Goal: Navigation & Orientation: Find specific page/section

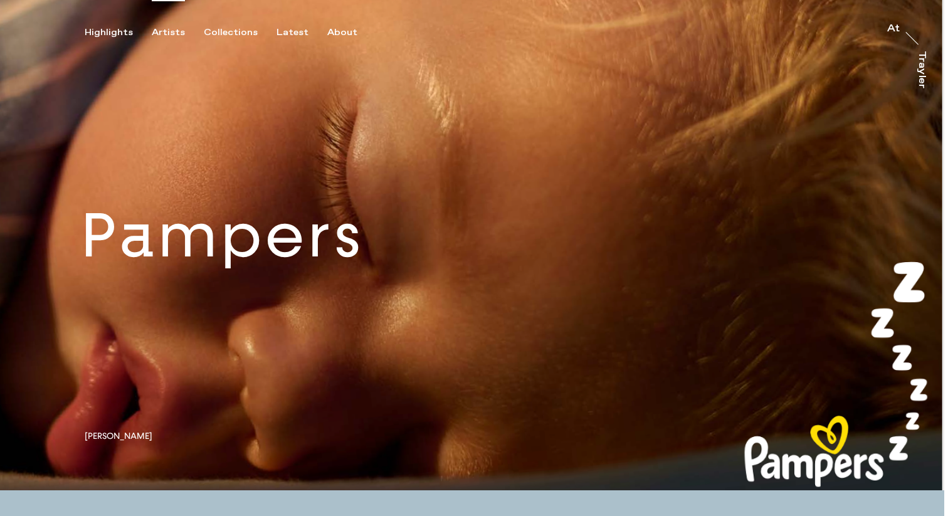
click at [165, 31] on div "Artists" at bounding box center [168, 32] width 33 height 11
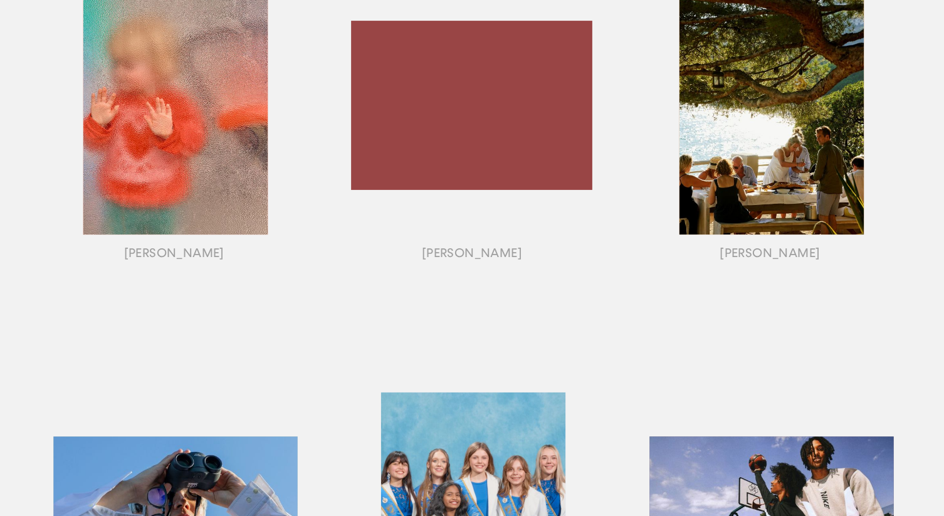
scroll to position [1185, 0]
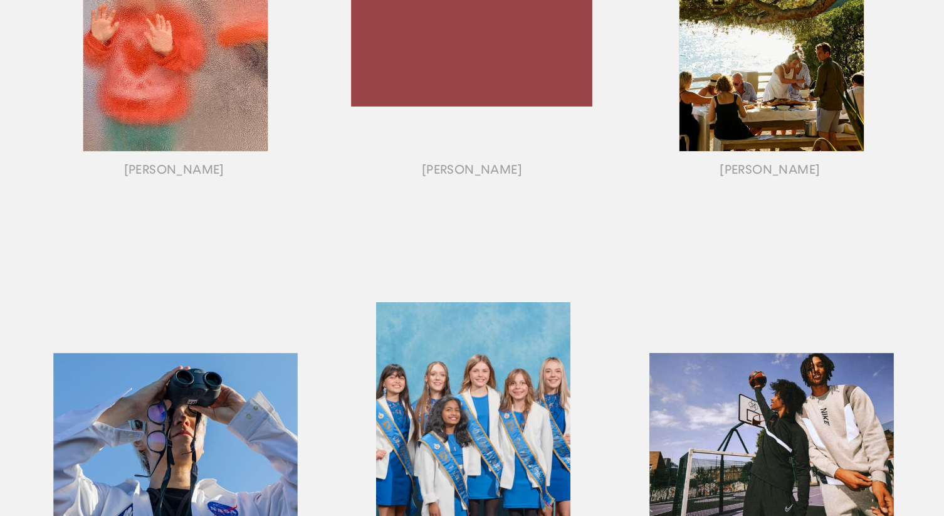
click at [456, 397] on div "button" at bounding box center [472, 453] width 298 height 391
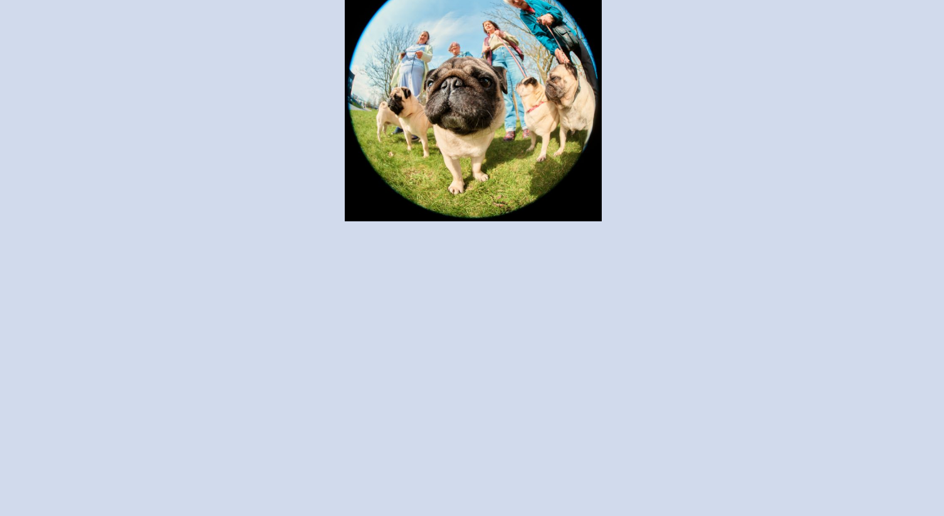
scroll to position [1396, 0]
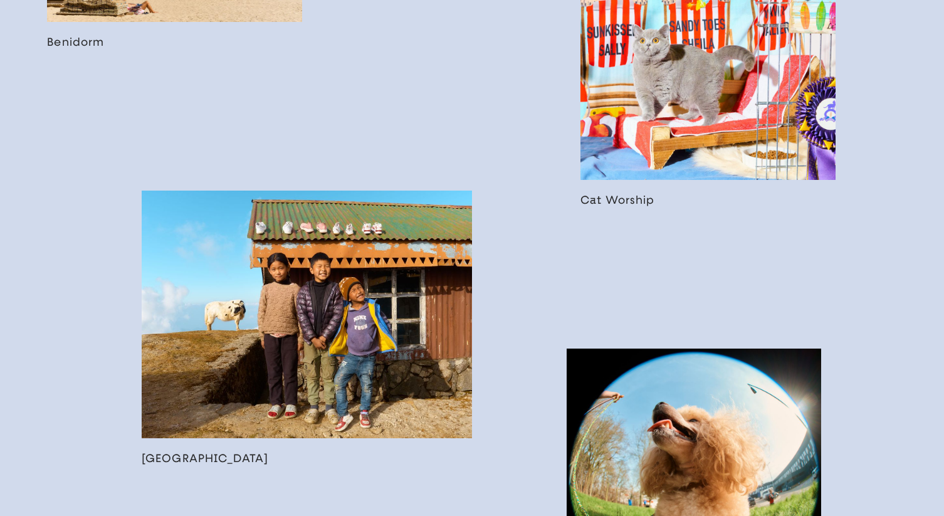
scroll to position [1867, 0]
